Goal: Information Seeking & Learning: Learn about a topic

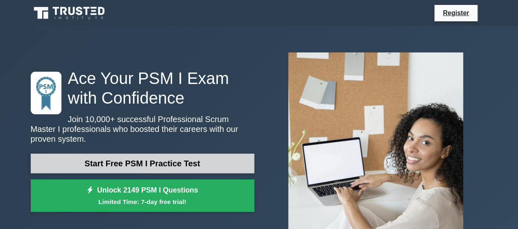
click at [165, 157] on link "Start Free PSM I Practice Test" at bounding box center [143, 164] width 224 height 20
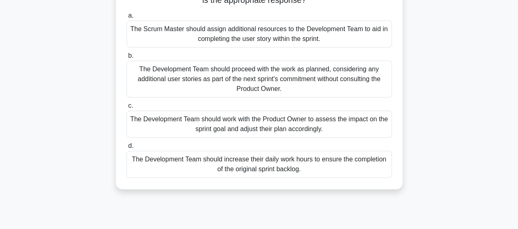
scroll to position [85, 0]
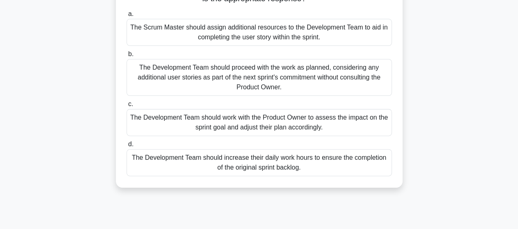
click at [285, 122] on div "The Development Team should work with the Product Owner to assess the impact on…" at bounding box center [260, 122] width 266 height 27
click at [127, 107] on input "c. The Development Team should work with the Product Owner to assess the impact…" at bounding box center [127, 104] width 0 height 5
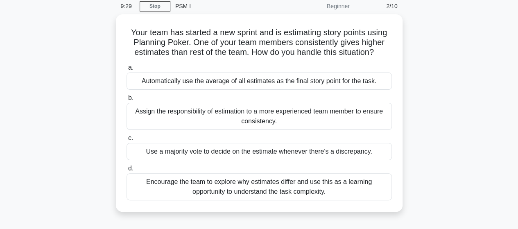
scroll to position [46, 0]
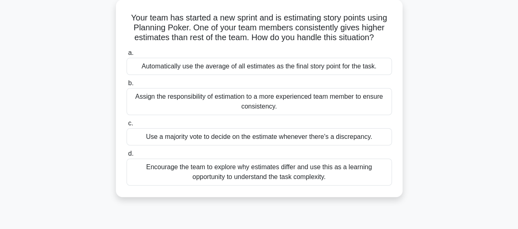
click at [298, 171] on div "Encourage the team to explore why estimates differ and use this as a learning o…" at bounding box center [260, 172] width 266 height 27
click at [127, 157] on input "d. Encourage the team to explore why estimates differ and use this as a learnin…" at bounding box center [127, 153] width 0 height 5
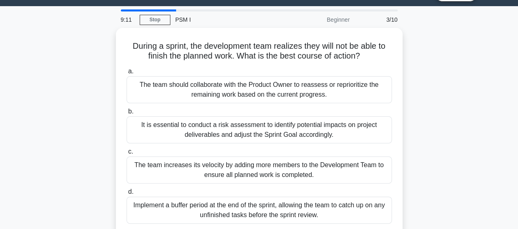
scroll to position [0, 0]
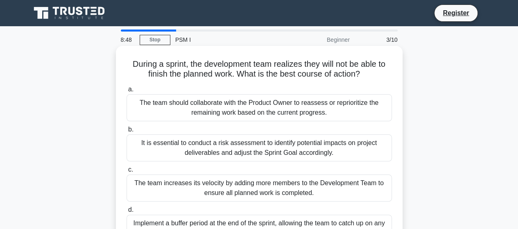
click at [358, 112] on div "The team should collaborate with the Product Owner to reassess or reprioritize …" at bounding box center [260, 107] width 266 height 27
click at [127, 92] on input "a. The team should collaborate with the Product Owner to reassess or reprioriti…" at bounding box center [127, 89] width 0 height 5
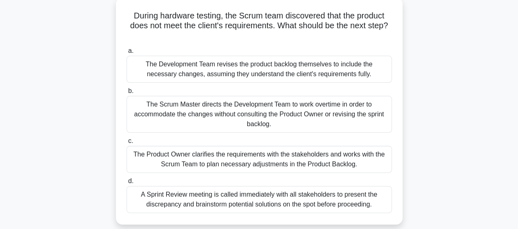
scroll to position [46, 0]
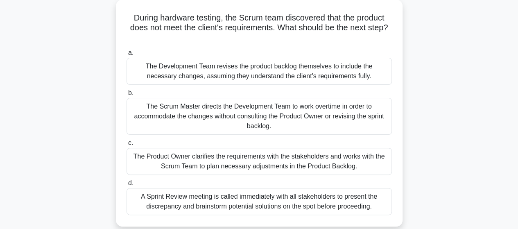
click at [278, 202] on div "A Sprint Review meeting is called immediately with all stakeholders to present …" at bounding box center [260, 201] width 266 height 27
click at [127, 186] on input "d. A Sprint Review meeting is called immediately with all stakeholders to prese…" at bounding box center [127, 183] width 0 height 5
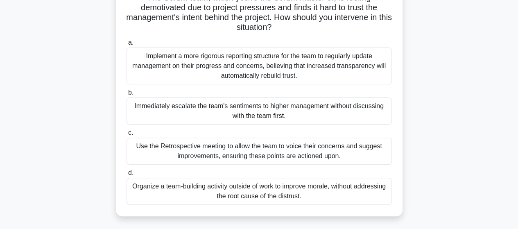
scroll to position [75, 0]
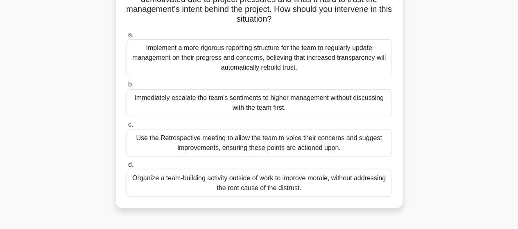
click at [275, 144] on div "Use the Retrospective meeting to allow the team to voice their concerns and sug…" at bounding box center [260, 142] width 266 height 27
click at [127, 127] on input "c. Use the Retrospective meeting to allow the team to voice their concerns and …" at bounding box center [127, 124] width 0 height 5
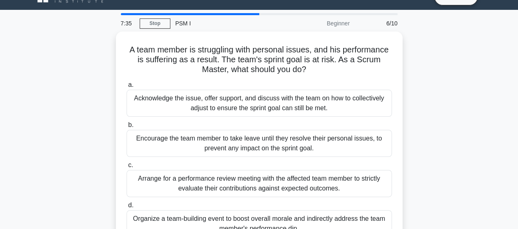
scroll to position [16, 0]
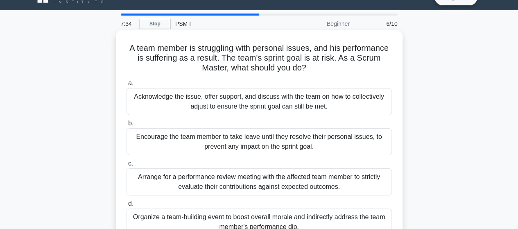
click at [299, 103] on div "Acknowledge the issue, offer support, and discuss with the team on how to colle…" at bounding box center [260, 101] width 266 height 27
click at [127, 86] on input "a. Acknowledge the issue, offer support, and discuss with the team on how to co…" at bounding box center [127, 83] width 0 height 5
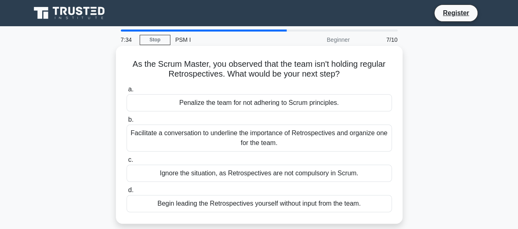
scroll to position [0, 0]
click at [340, 140] on div "Facilitate a conversation to underline the importance of Retrospectives and org…" at bounding box center [260, 138] width 266 height 27
click at [127, 123] on input "b. Facilitate a conversation to underline the importance of Retrospectives and …" at bounding box center [127, 119] width 0 height 5
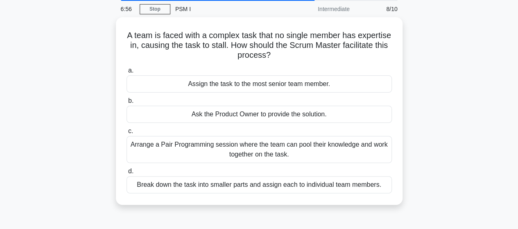
scroll to position [32, 0]
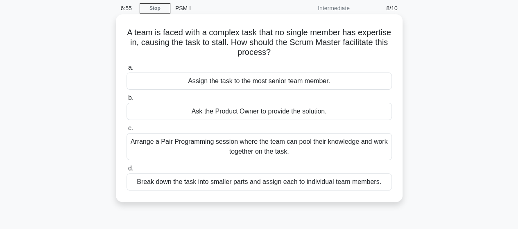
click at [338, 151] on div "Arrange a Pair Programming session where the team can pool their knowledge and …" at bounding box center [260, 146] width 266 height 27
click at [127, 131] on input "c. Arrange a Pair Programming session where the team can pool their knowledge a…" at bounding box center [127, 128] width 0 height 5
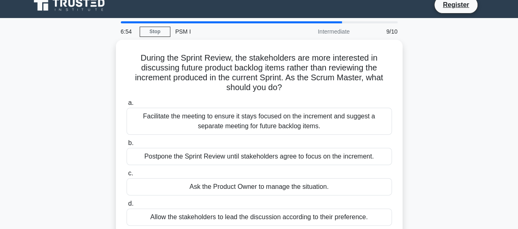
scroll to position [0, 0]
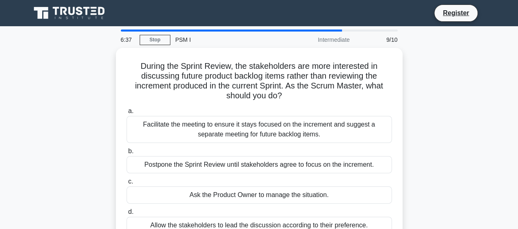
click at [287, 125] on div "Facilitate the meeting to ensure it stays focused on the increment and suggest …" at bounding box center [260, 129] width 266 height 27
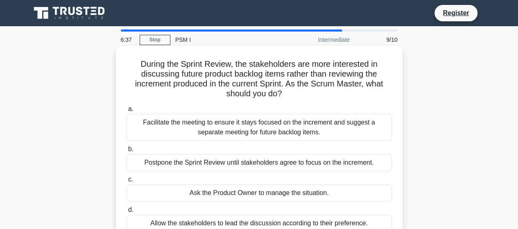
click at [127, 112] on input "a. Facilitate the meeting to ensure it stays focused on the increment and sugge…" at bounding box center [127, 109] width 0 height 5
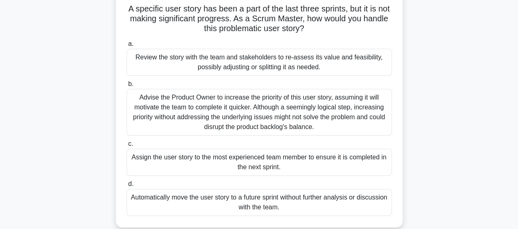
scroll to position [49, 0]
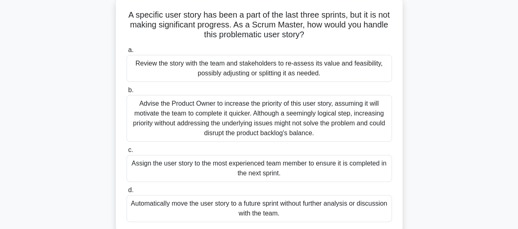
click at [315, 124] on div "Advise the Product Owner to increase the priority of this user story, assuming …" at bounding box center [260, 118] width 266 height 47
click at [127, 93] on input "b. Advise the Product Owner to increase the priority of this user story, assumi…" at bounding box center [127, 90] width 0 height 5
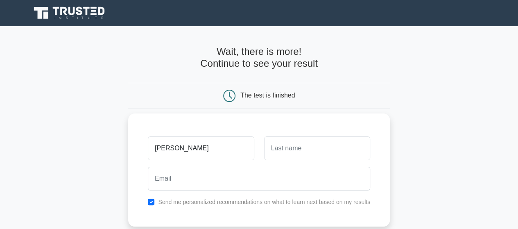
type input "[PERSON_NAME]"
type input "S"
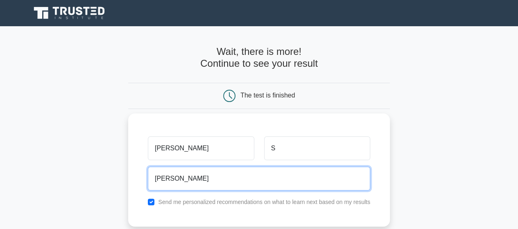
type input "[EMAIL_ADDRESS][DOMAIN_NAME]"
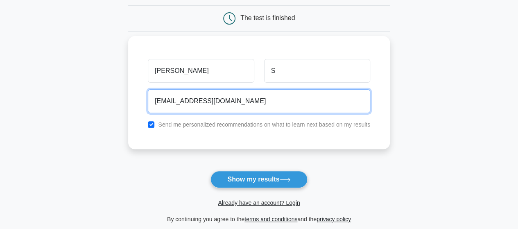
scroll to position [87, 0]
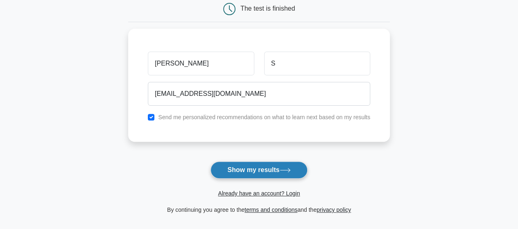
click at [268, 172] on button "Show my results" at bounding box center [259, 169] width 97 height 17
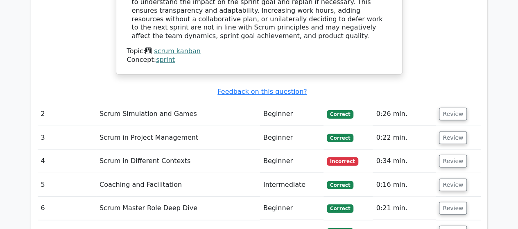
scroll to position [1024, 0]
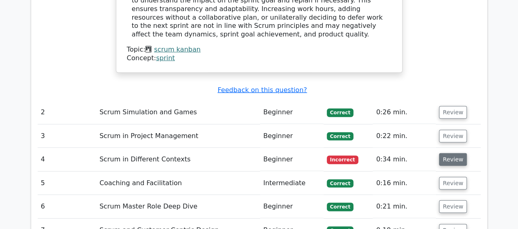
click at [452, 153] on button "Review" at bounding box center [453, 159] width 28 height 13
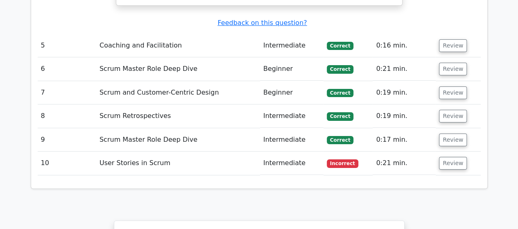
scroll to position [1570, 0]
click at [449, 157] on button "Review" at bounding box center [453, 163] width 28 height 13
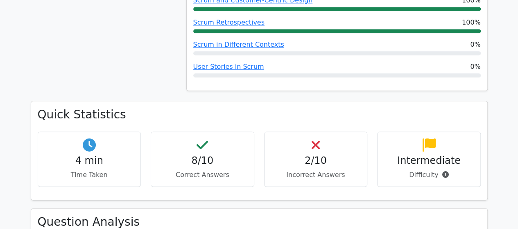
scroll to position [479, 0]
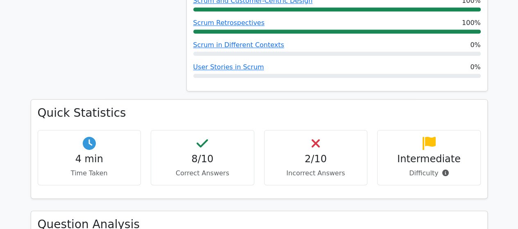
click at [447, 133] on div "Intermediate Difficulty" at bounding box center [429, 157] width 104 height 55
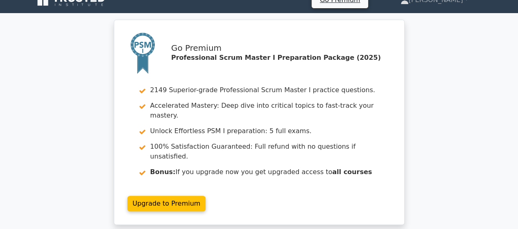
scroll to position [0, 0]
